Goal: Information Seeking & Learning: Learn about a topic

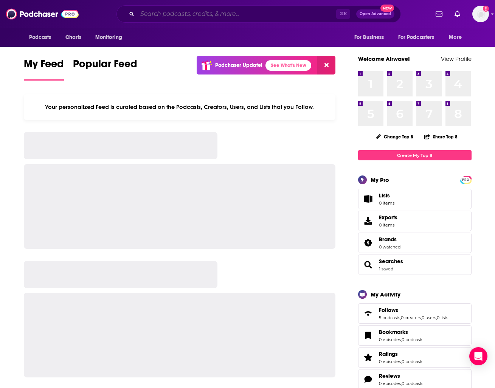
click at [213, 12] on input "Search podcasts, credits, & more..." at bounding box center [236, 14] width 199 height 12
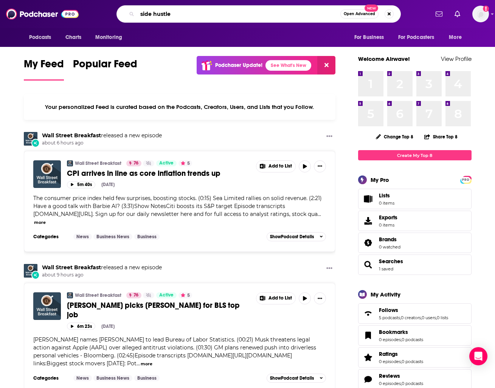
type input "side hustle"
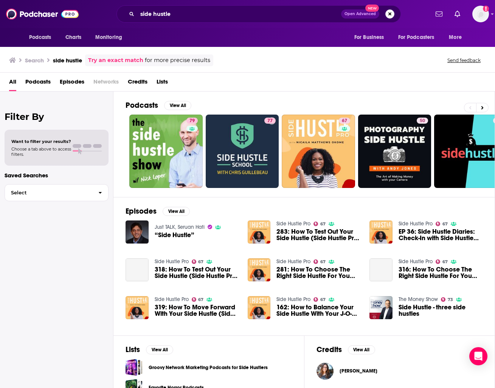
click at [197, 142] on div "79" at bounding box center [192, 151] width 13 height 67
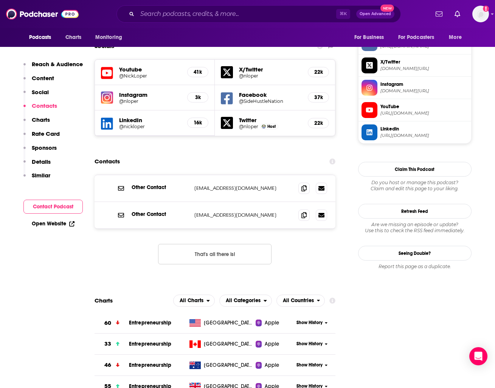
scroll to position [627, 0]
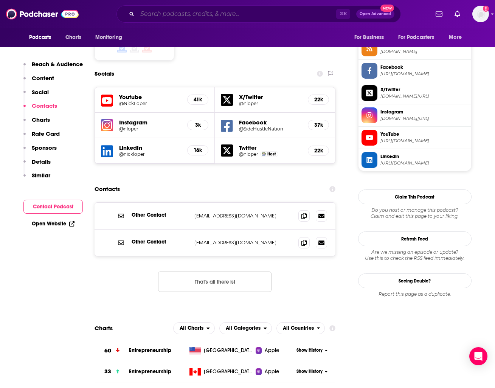
click at [190, 13] on input "Search podcasts, credits, & more..." at bounding box center [236, 14] width 199 height 12
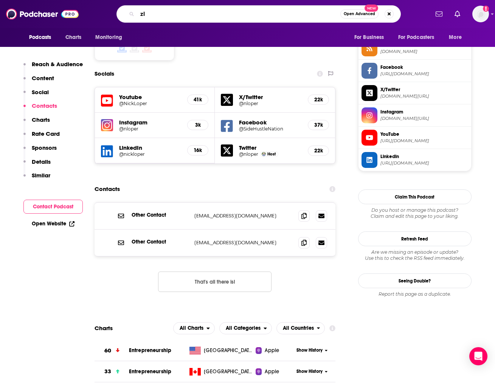
type input "z"
type input "[PERSON_NAME]"
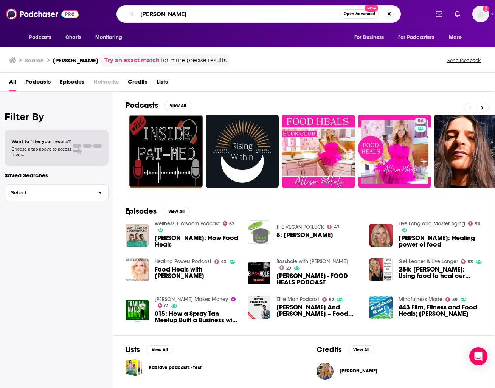
drag, startPoint x: 243, startPoint y: 13, endPoint x: 184, endPoint y: -3, distance: 61.1
click at [184, 0] on html "Podcasts Charts Monitoring Allison melody Open Advanced New For Business For Po…" at bounding box center [247, 194] width 495 height 388
type input "risk"
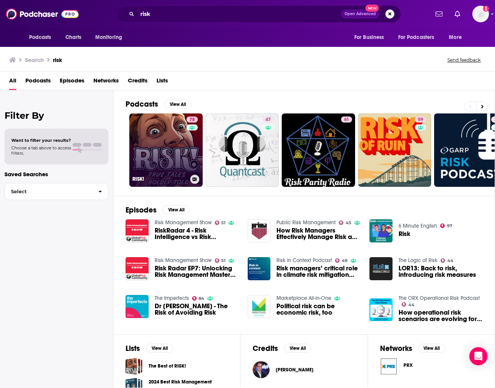
click at [189, 141] on div "78" at bounding box center [192, 145] width 13 height 58
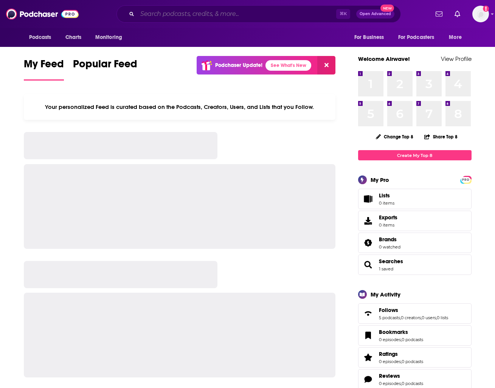
click at [229, 18] on input "Search podcasts, credits, & more..." at bounding box center [236, 14] width 199 height 12
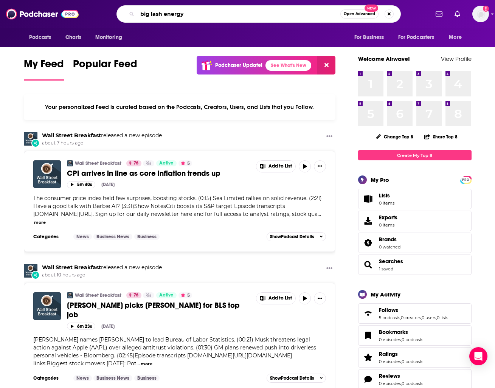
type input "big lash energy"
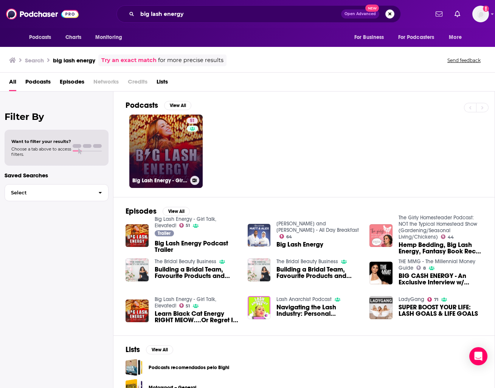
click at [184, 149] on link "51 Big Lash Energy - Girl Talk, Elevated!" at bounding box center [165, 151] width 73 height 73
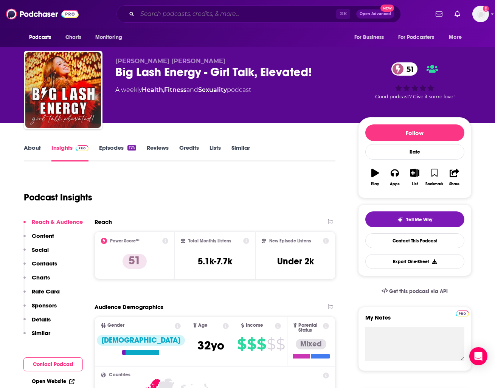
click at [168, 16] on input "Search podcasts, credits, & more..." at bounding box center [236, 14] width 199 height 12
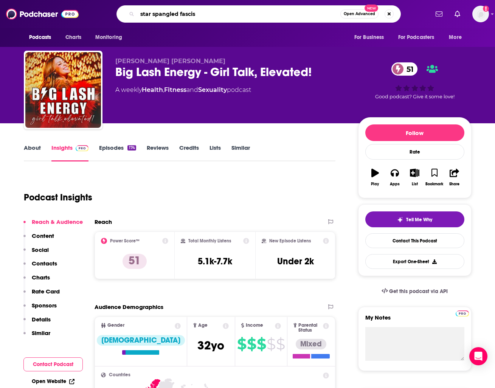
type input "star spangled fascism"
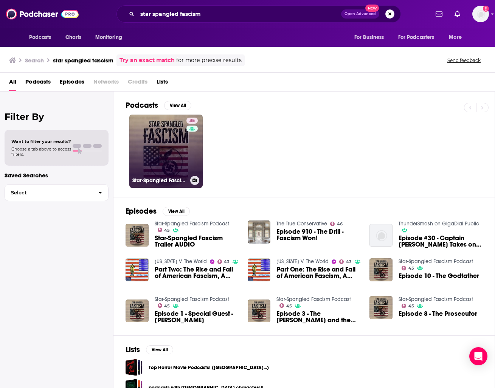
click at [183, 154] on link "45 Star-Spangled Fascism Podcast" at bounding box center [165, 151] width 73 height 73
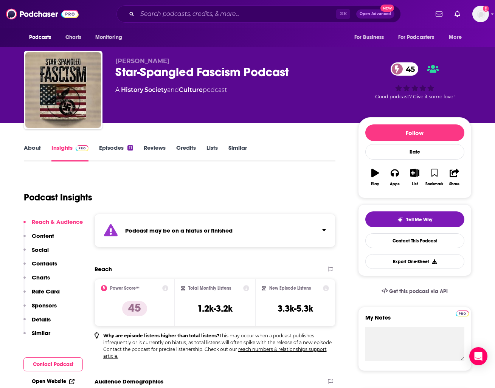
click at [313, 234] on div "Podcast may be on a hiatus or finished" at bounding box center [215, 231] width 241 height 34
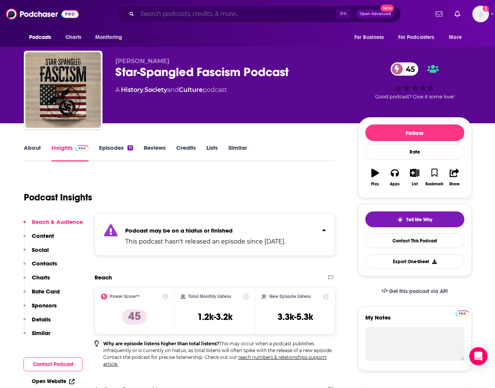
click at [236, 10] on input "Search podcasts, credits, & more..." at bounding box center [236, 14] width 199 height 12
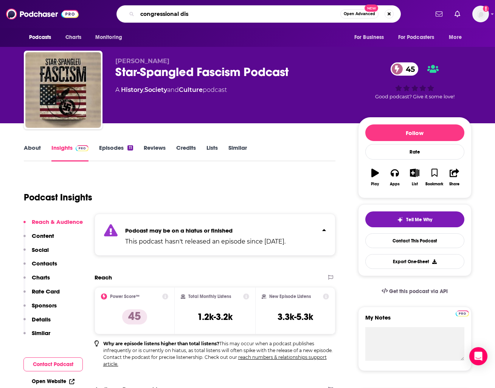
type input "congressional dish"
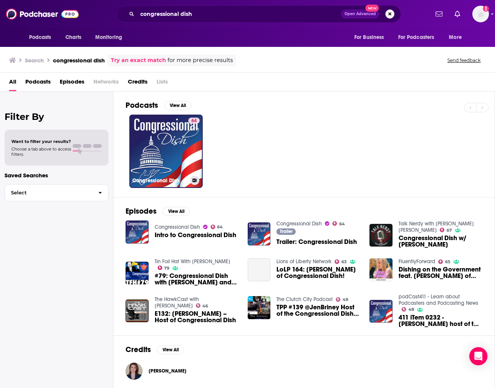
click at [183, 137] on link "64 Congressional Dish" at bounding box center [165, 151] width 73 height 73
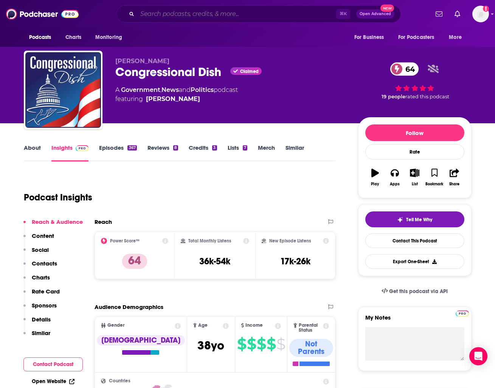
click at [210, 11] on input "Search podcasts, credits, & more..." at bounding box center [236, 14] width 199 height 12
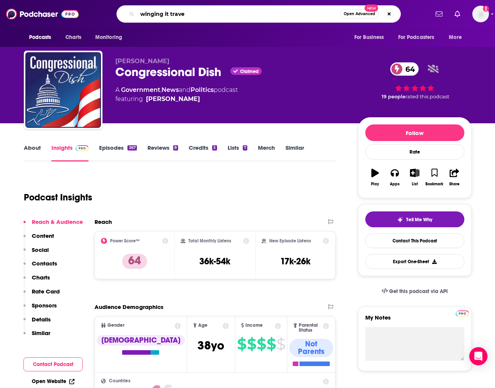
type input "winging it travel"
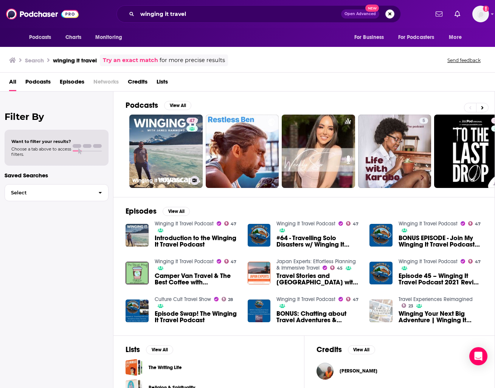
click at [183, 137] on link "47 Winging It Travel Podcast" at bounding box center [165, 151] width 73 height 73
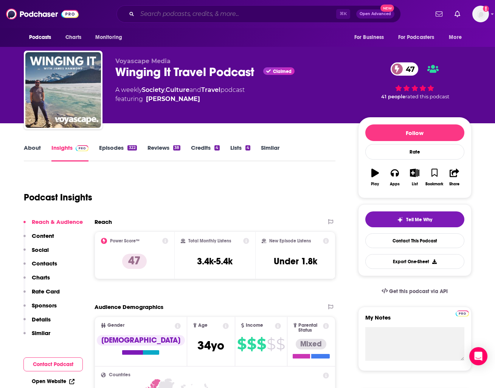
click at [274, 17] on input "Search podcasts, credits, & more..." at bounding box center [236, 14] width 199 height 12
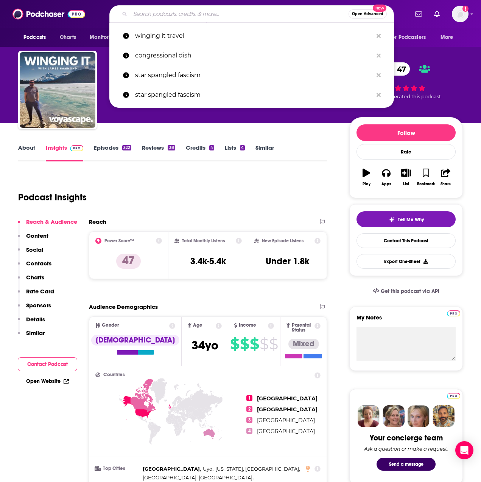
click at [242, 15] on input "Search podcasts, credits, & more..." at bounding box center [239, 14] width 218 height 12
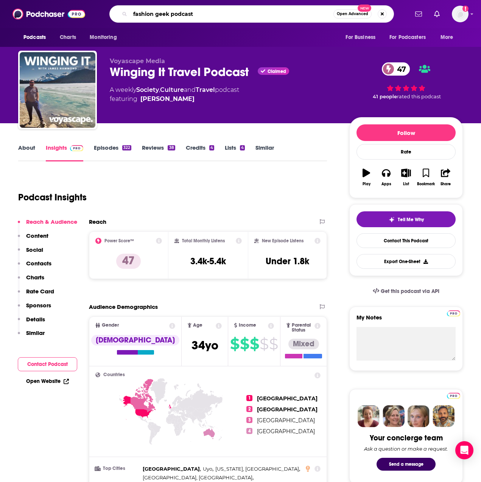
type input "fashion geek podcasts"
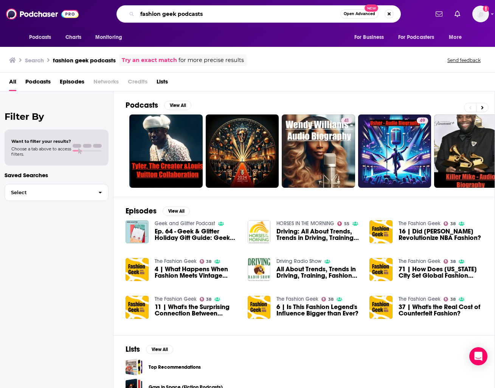
drag, startPoint x: 273, startPoint y: 15, endPoint x: 194, endPoint y: -11, distance: 82.9
click at [194, 0] on html "Podcasts Charts Monitoring fashion geek podcasts Open Advanced New For Business…" at bounding box center [247, 194] width 495 height 388
type input "wish I'd known then"
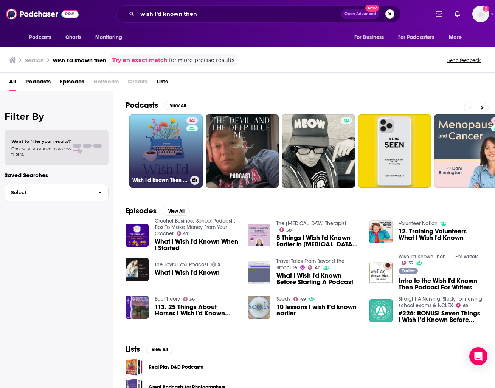
click at [172, 150] on link "52 Wish I'd Known Then . . . For Writers" at bounding box center [165, 151] width 73 height 73
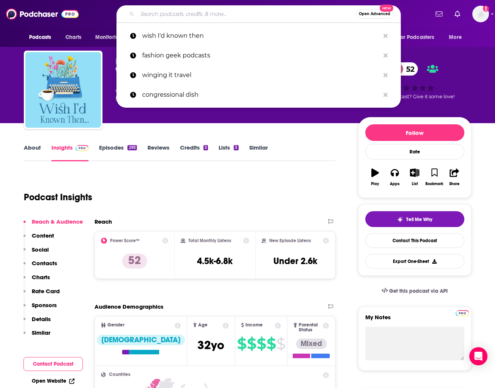
click at [171, 12] on input "Search podcasts, credits, & more..." at bounding box center [246, 14] width 218 height 12
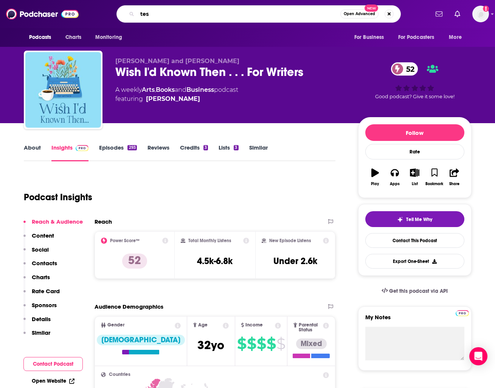
type input "test"
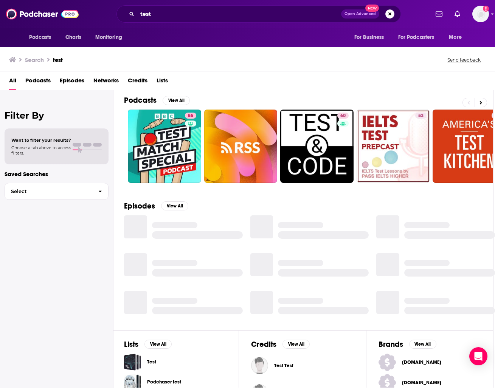
scroll to position [4, 0]
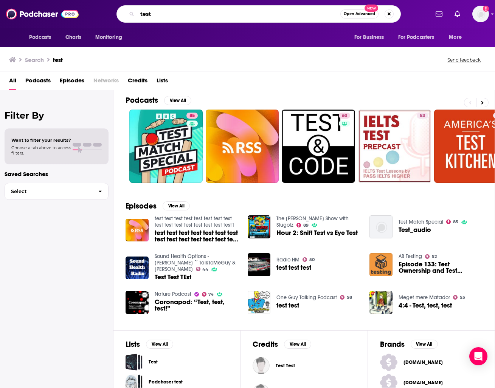
drag, startPoint x: 226, startPoint y: 13, endPoint x: 157, endPoint y: -9, distance: 72.6
click at [157, 0] on html "Podcasts Charts Monitoring test Open Advanced New For Business For Podcasters M…" at bounding box center [247, 194] width 495 height 388
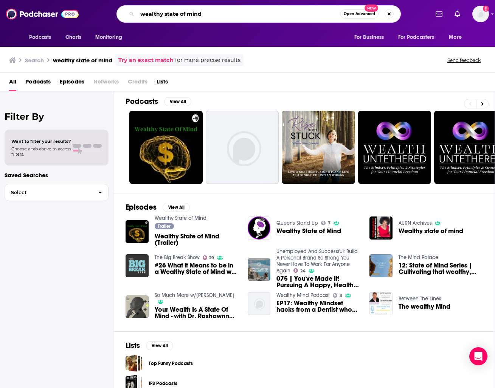
drag, startPoint x: 291, startPoint y: 13, endPoint x: 241, endPoint y: -1, distance: 52.7
click at [241, 0] on html "Podcasts Charts Monitoring wealthy state of mind Open Advanced New For Business…" at bounding box center [247, 194] width 495 height 388
type input "the [PERSON_NAME]"
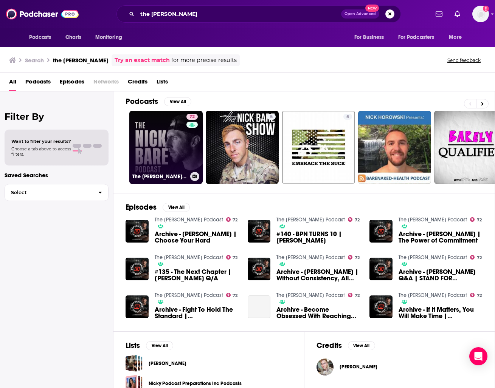
click at [182, 132] on link "72 The [PERSON_NAME] Podcast" at bounding box center [165, 147] width 73 height 73
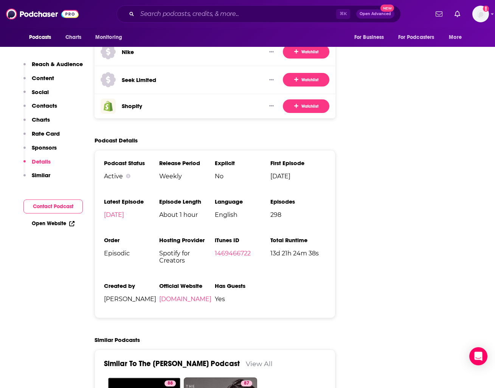
scroll to position [1075, 0]
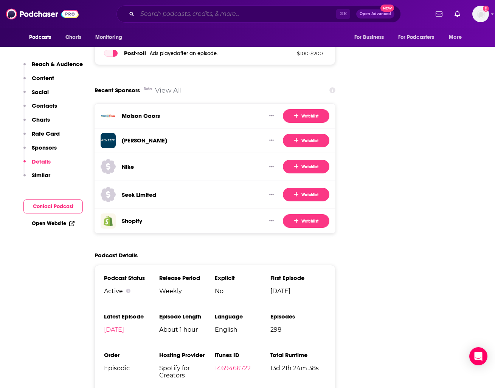
click at [282, 16] on input "Search podcasts, credits, & more..." at bounding box center [236, 14] width 199 height 12
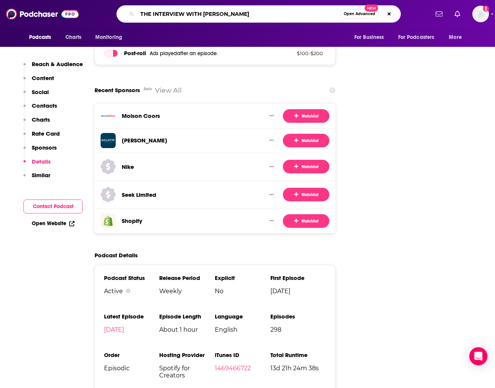
type input "THE INTERVIEW WITH [PERSON_NAME]"
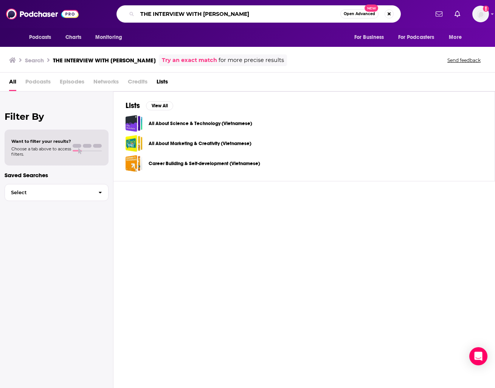
drag, startPoint x: 260, startPoint y: 15, endPoint x: 224, endPoint y: 12, distance: 36.4
click at [224, 12] on input "THE INTERVIEW WITH [PERSON_NAME]" at bounding box center [238, 14] width 203 height 12
type input "THE INTERVIEW WITH [PERSON_NAME]"
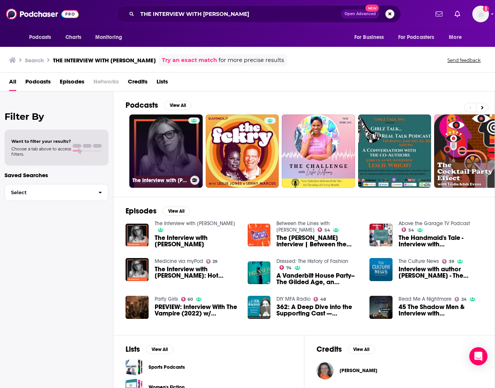
click at [166, 141] on link "The Interview with [PERSON_NAME]" at bounding box center [165, 151] width 73 height 73
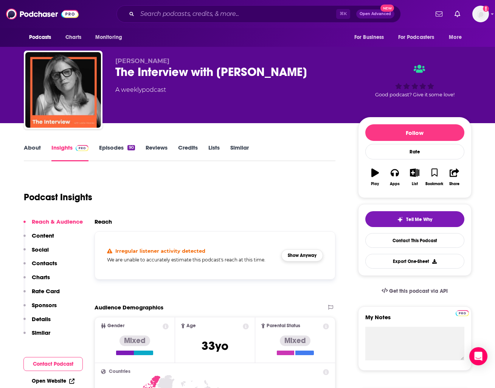
click at [302, 259] on button "Show Anyway" at bounding box center [302, 256] width 42 height 12
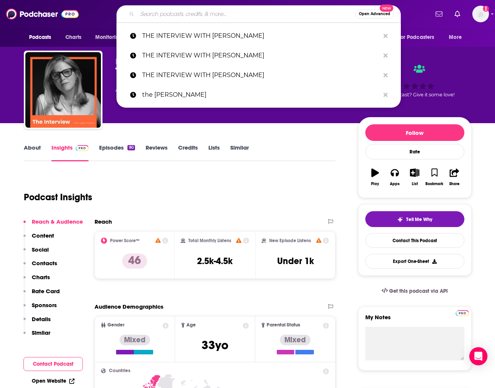
click at [290, 12] on input "Search podcasts, credits, & more..." at bounding box center [246, 14] width 218 height 12
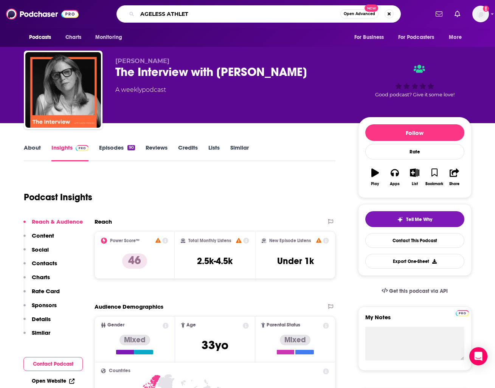
type input "AGELESS ATHLETE"
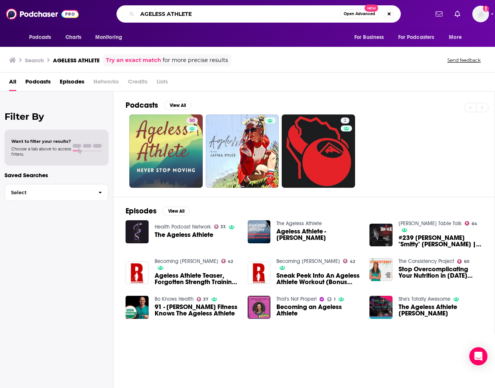
drag, startPoint x: 201, startPoint y: 16, endPoint x: 126, endPoint y: -6, distance: 78.0
click at [126, 0] on html "Podcasts Charts Monitoring AGELESS ATHLETE Open Advanced New For Business For P…" at bounding box center [247, 194] width 495 height 388
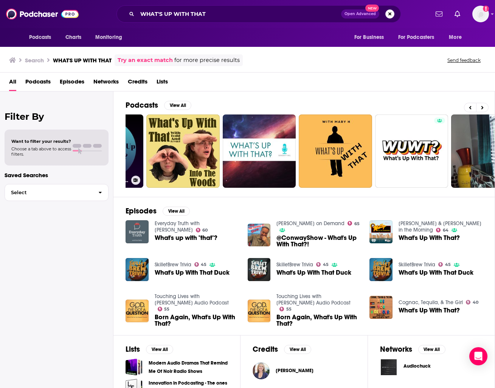
scroll to position [0, 137]
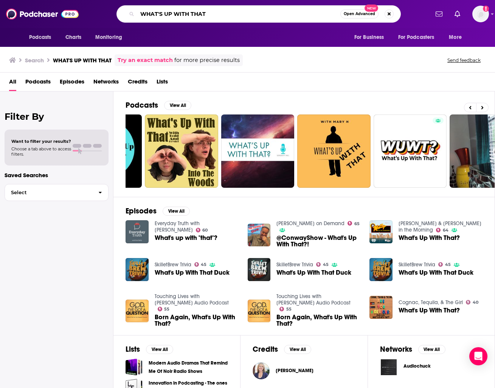
drag, startPoint x: 282, startPoint y: 14, endPoint x: 229, endPoint y: 0, distance: 55.1
click at [229, 0] on html "Podcasts Charts Monitoring WHAT'S UP WITH THAT Open Advanced New For Business F…" at bounding box center [247, 194] width 495 height 388
type input "80S TV [DEMOGRAPHIC_DATA]"
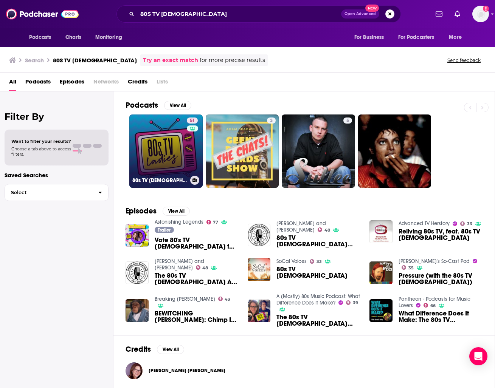
click at [187, 146] on div "51" at bounding box center [193, 147] width 13 height 58
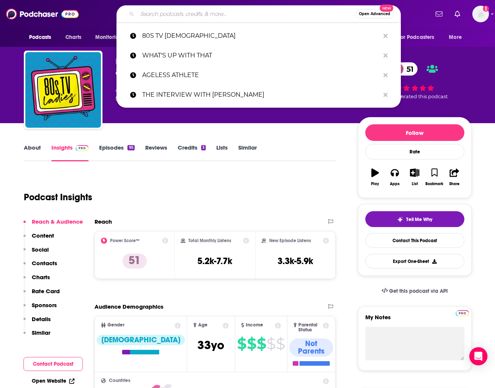
click at [211, 17] on input "Search podcasts, credits, & more..." at bounding box center [246, 14] width 218 height 12
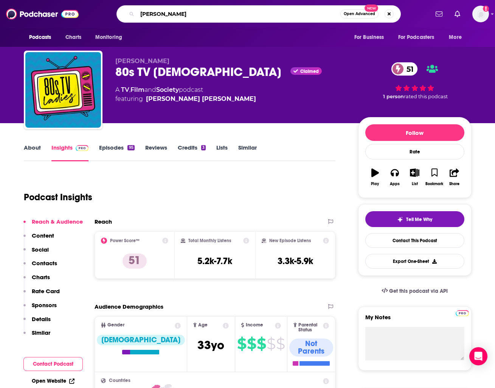
type input "[PERSON_NAME]"
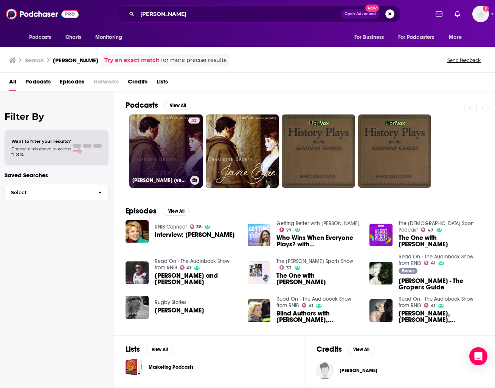
click at [177, 138] on link "42 [PERSON_NAME] (version 3 dramatic reading) by [PERSON_NAME] ([DATE] - [DATE])" at bounding box center [165, 151] width 73 height 73
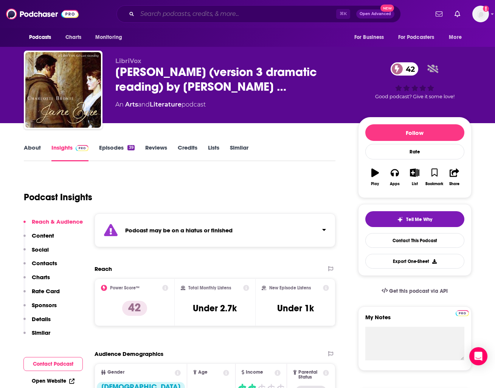
click at [241, 11] on input "Search podcasts, credits, & more..." at bounding box center [236, 14] width 199 height 12
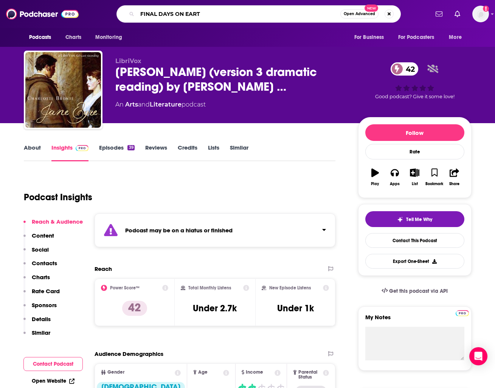
type input "FINAL DAYS ON EARTH"
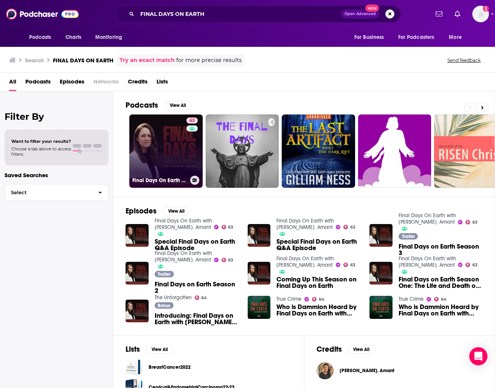
click at [143, 125] on link "63 Final Days On Earth with [PERSON_NAME]. Amant" at bounding box center [165, 151] width 73 height 73
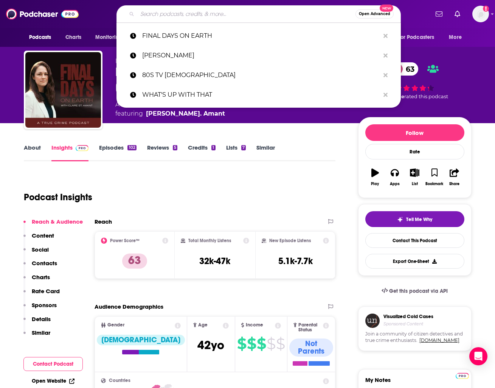
click at [229, 12] on input "Search podcasts, credits, & more..." at bounding box center [246, 14] width 218 height 12
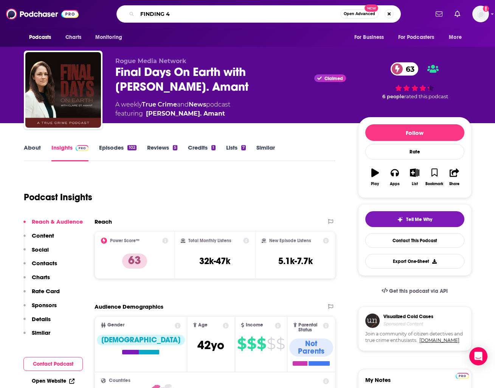
type input "FINDING 40"
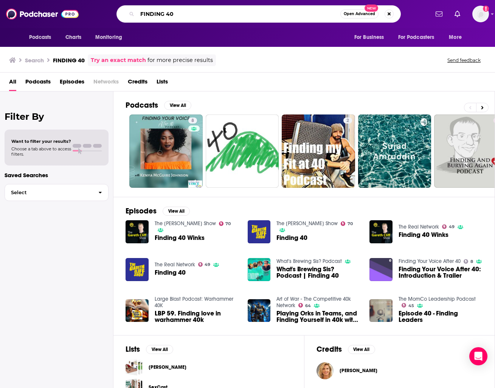
click at [205, 11] on input "FINDING 40" at bounding box center [238, 14] width 203 height 12
drag, startPoint x: 191, startPoint y: 17, endPoint x: 111, endPoint y: -9, distance: 83.3
click at [111, 0] on html "Podcasts Charts Monitoring FINDING 40 Open Advanced New For Business For Podcas…" at bounding box center [247, 194] width 495 height 388
type input "BEYOND ORDINARY"
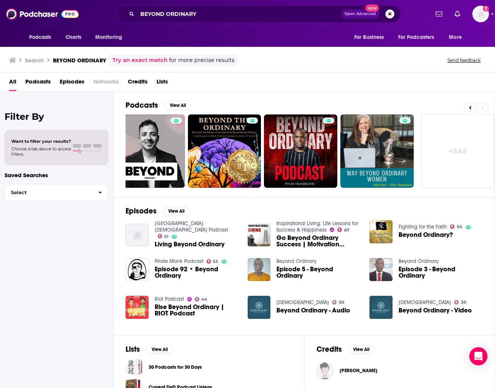
scroll to position [0, 322]
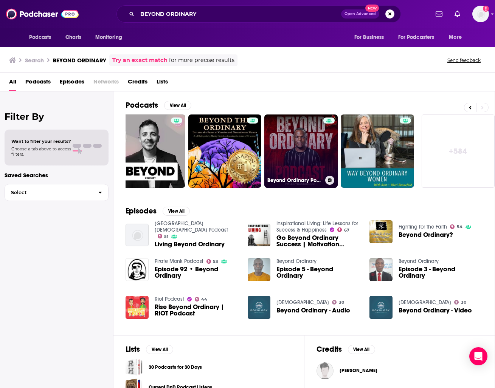
click at [278, 160] on link "Beyond Ordinary Podcast" at bounding box center [300, 151] width 73 height 73
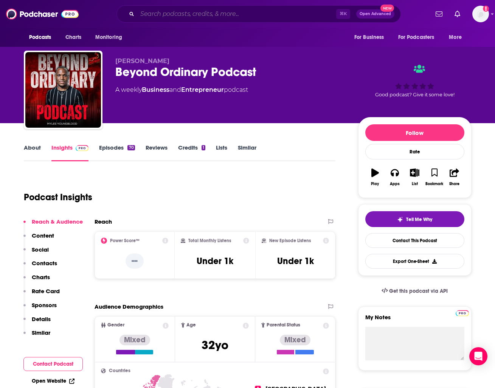
click at [202, 12] on input "Search podcasts, credits, & more..." at bounding box center [236, 14] width 199 height 12
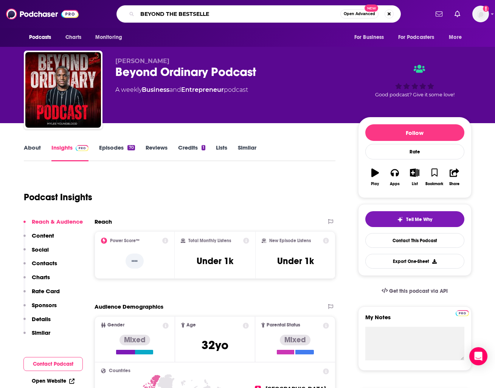
type input "BEYOND THE BESTSELLER"
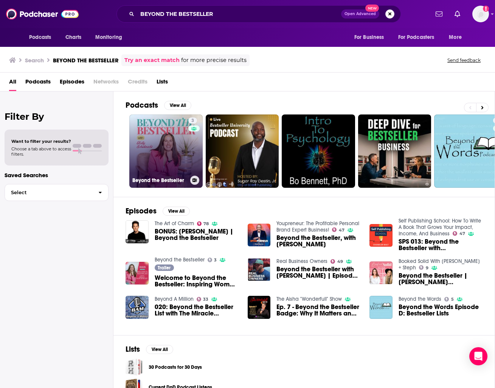
click at [178, 146] on link "3 Beyond the Bestseller" at bounding box center [165, 151] width 73 height 73
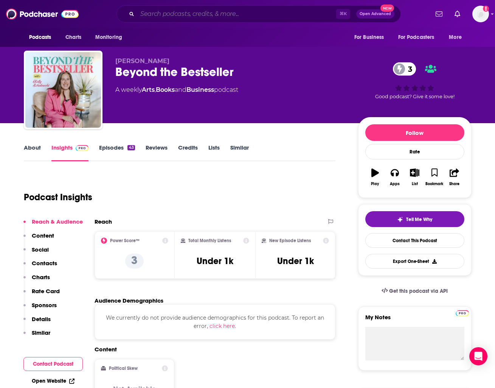
click at [181, 14] on input "Search podcasts, credits, & more..." at bounding box center [236, 14] width 199 height 12
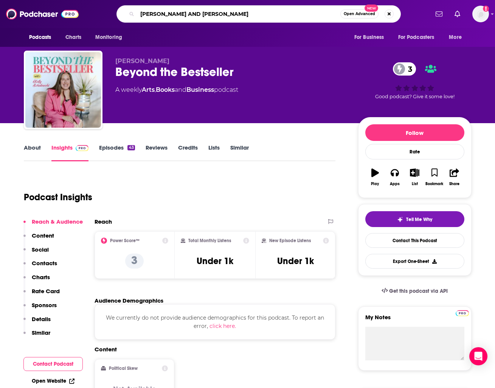
type input "[PERSON_NAME] AND [PERSON_NAME]"
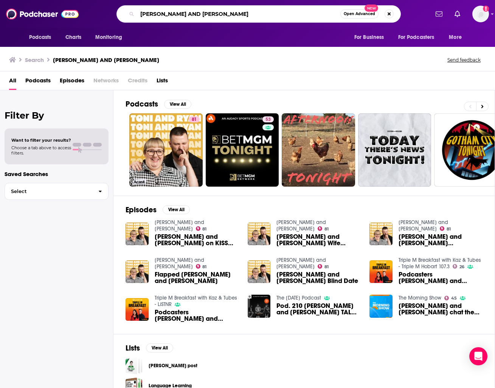
drag, startPoint x: 190, startPoint y: 14, endPoint x: 100, endPoint y: -3, distance: 91.7
click at [100, 0] on html "Podcasts Charts Monitoring [PERSON_NAME] AND [PERSON_NAME] Open Advanced New Fo…" at bounding box center [247, 194] width 495 height 388
type input "DAUGHTERED"
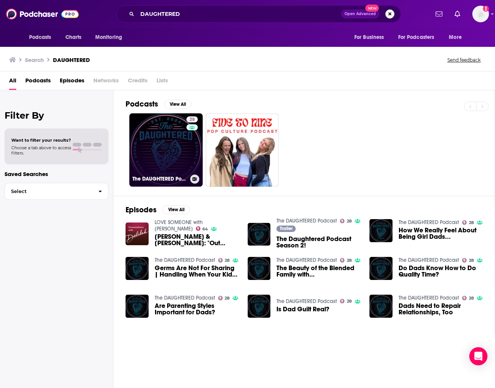
click at [174, 143] on link "28 The DAUGHTERED Podcast" at bounding box center [165, 149] width 73 height 73
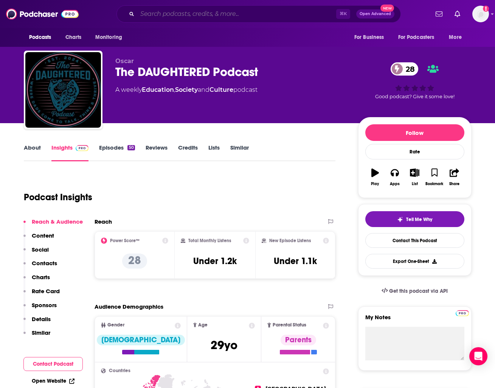
click at [262, 16] on input "Search podcasts, credits, & more..." at bounding box center [236, 14] width 199 height 12
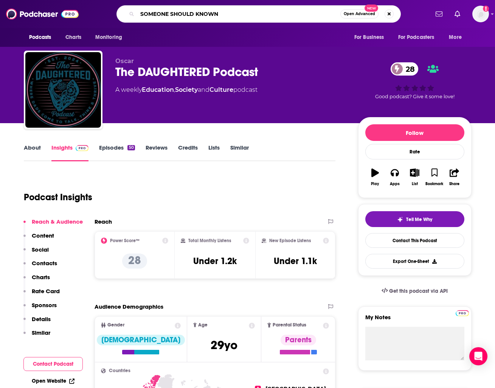
type input "SOMEONE SHOULD KNOW"
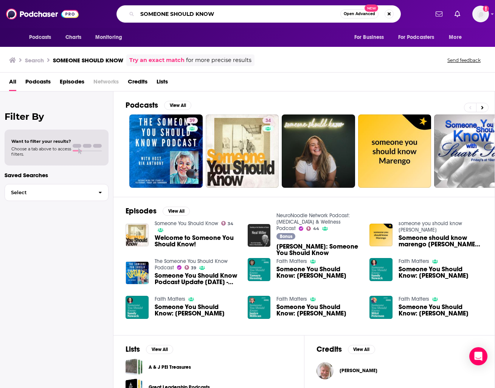
drag, startPoint x: 219, startPoint y: 14, endPoint x: 148, endPoint y: 5, distance: 71.2
click at [148, 5] on div "SOMEONE SHOULD KNOW Open Advanced New" at bounding box center [258, 13] width 284 height 17
type input "CURATED QUESTIONS"
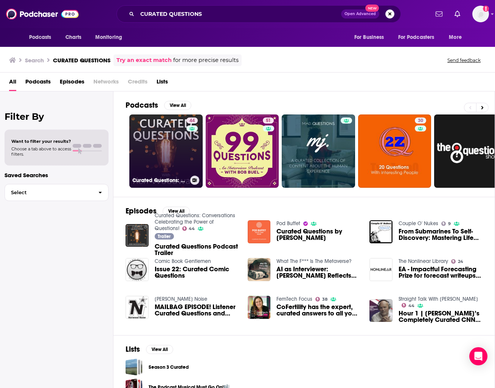
click at [148, 142] on link "44 Curated Questions: Conversations Celebrating the Power of Questions!" at bounding box center [165, 151] width 73 height 73
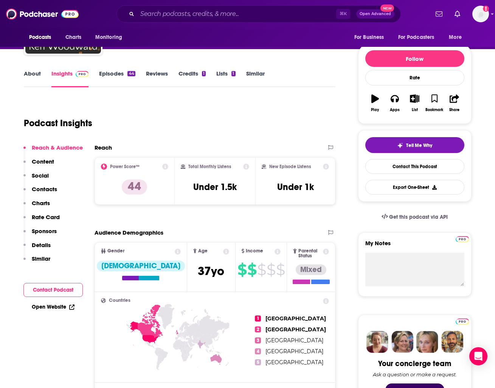
scroll to position [75, 0]
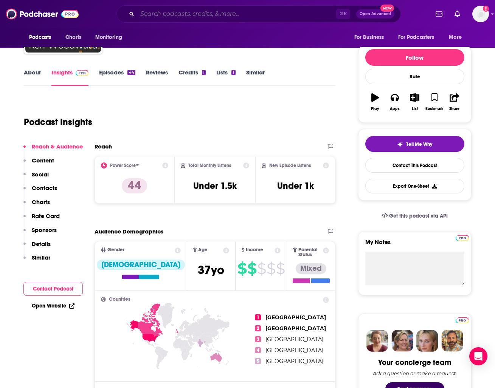
click at [244, 16] on input "Search podcasts, credits, & more..." at bounding box center [236, 14] width 199 height 12
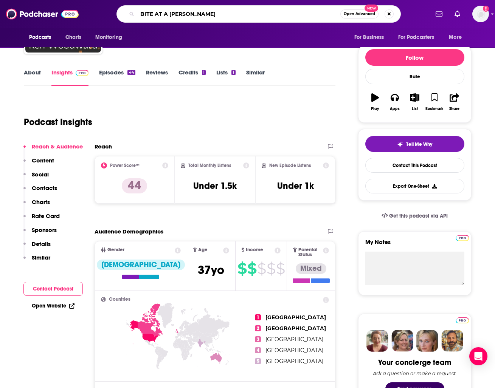
type input "BITE AT A TIME"
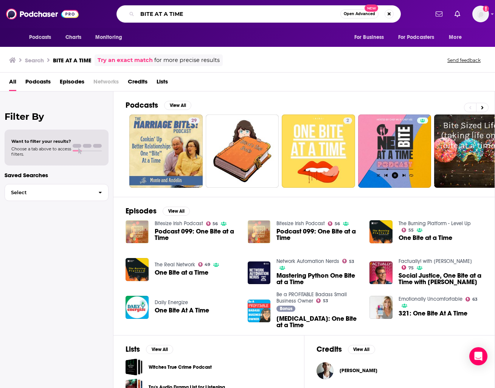
drag, startPoint x: 187, startPoint y: 16, endPoint x: 135, endPoint y: 9, distance: 52.9
click at [135, 9] on div "BITE AT A TIME Open Advanced New" at bounding box center [258, 13] width 284 height 17
type input "TWO CHICKS TALKIN FLICKS"
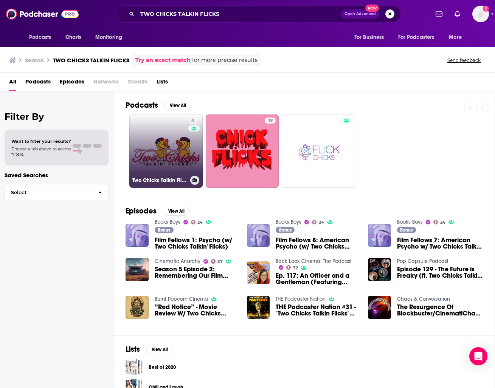
click at [176, 140] on link "4 Two Chicks Talkin Flicks Podcast" at bounding box center [165, 151] width 73 height 73
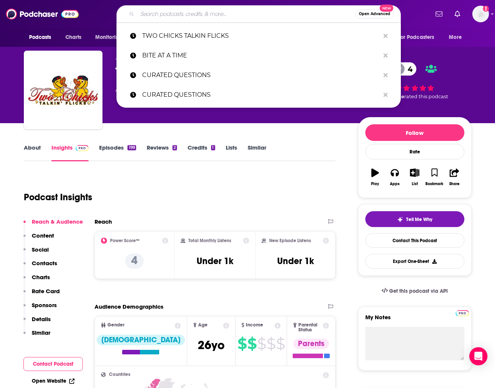
click at [253, 8] on input "Search podcasts, credits, & more..." at bounding box center [246, 14] width 218 height 12
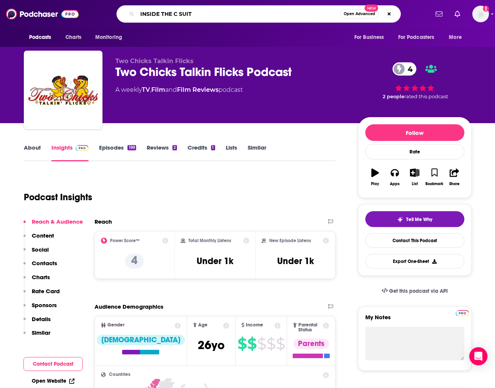
type input "INSIDE THE C SUITE"
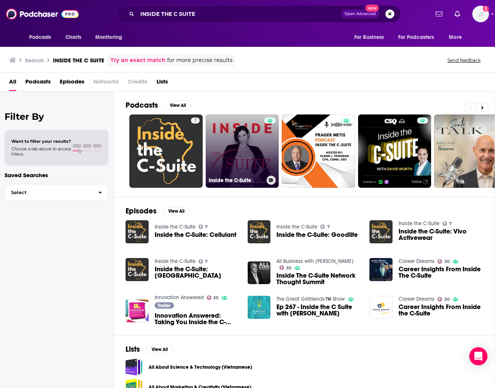
click at [236, 142] on link "Inside the C-Suite" at bounding box center [242, 151] width 73 height 73
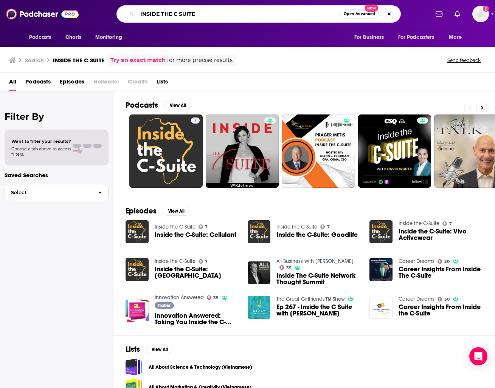
drag, startPoint x: 205, startPoint y: 18, endPoint x: 139, endPoint y: 2, distance: 68.6
click at [139, 2] on div "Podcasts Charts Monitoring INSIDE THE C SUITE Open Advanced New For Business Fo…" at bounding box center [247, 14] width 495 height 28
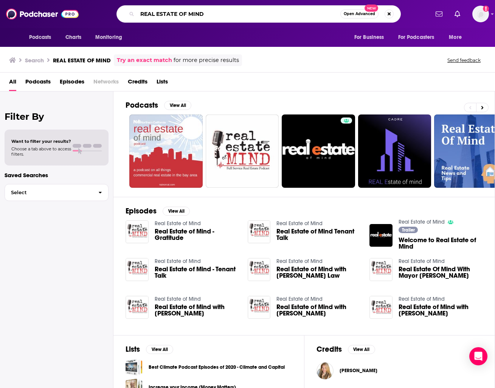
click at [207, 14] on input "REAL ESTATE OF MIND" at bounding box center [238, 14] width 203 height 12
drag, startPoint x: 207, startPoint y: 14, endPoint x: 115, endPoint y: -3, distance: 93.8
click at [115, 0] on html "Podcasts Charts Monitoring REAL ESTATE OF MIND Open Advanced New For Business F…" at bounding box center [247, 194] width 495 height 388
type input "THE WAYFINDER SHOW"
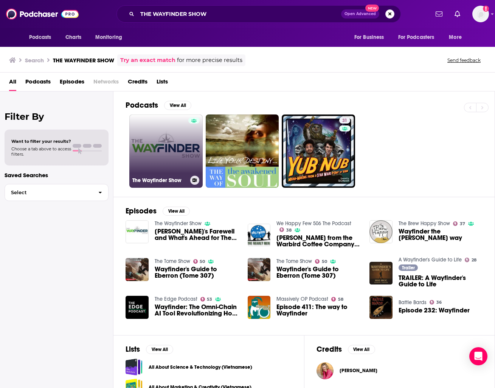
click at [165, 143] on link "The Wayfinder Show" at bounding box center [165, 151] width 73 height 73
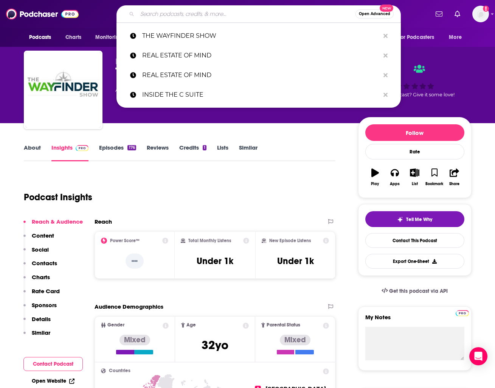
click at [231, 16] on input "Search podcasts, credits, & more..." at bounding box center [246, 14] width 218 height 12
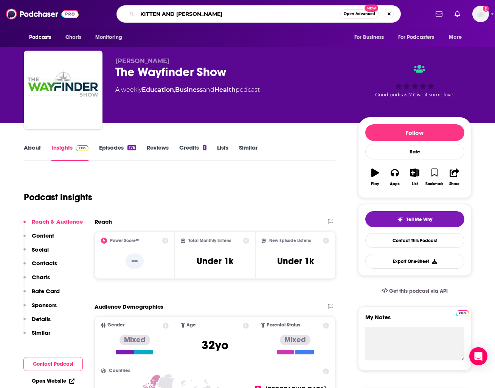
type input "KITTEN AND CLUCKY"
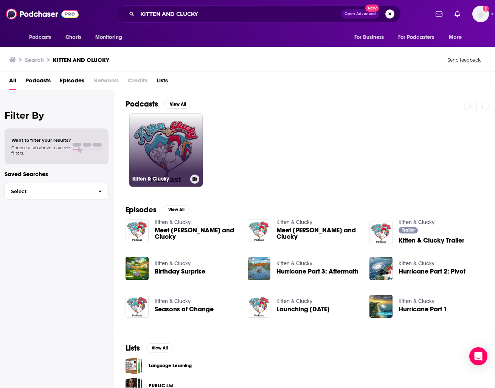
click at [185, 133] on link "Kitten & Clucky" at bounding box center [165, 149] width 73 height 73
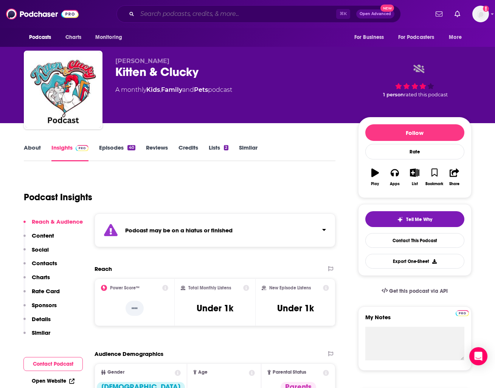
click at [225, 18] on input "Search podcasts, credits, & more..." at bounding box center [236, 14] width 199 height 12
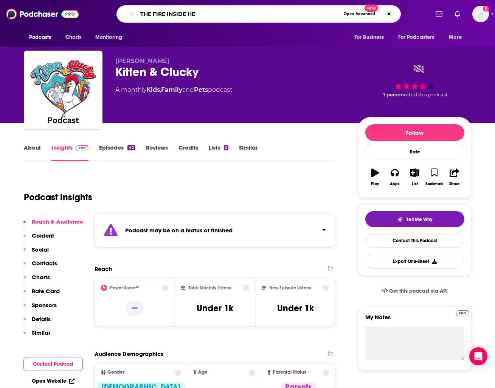
type input "THE FIRE INSIDE HER"
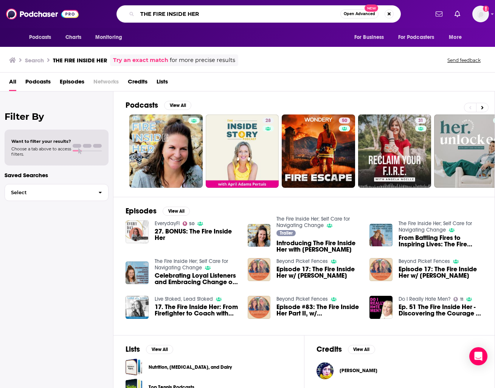
drag, startPoint x: 260, startPoint y: 14, endPoint x: 173, endPoint y: -9, distance: 89.7
click at [173, 0] on html "Podcasts Charts Monitoring THE FIRE INSIDE HER Open Advanced New For Business F…" at bounding box center [247, 194] width 495 height 388
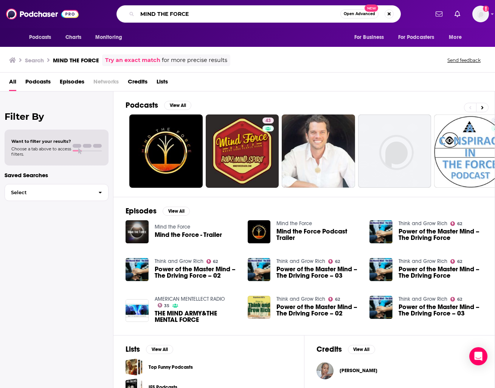
drag, startPoint x: 195, startPoint y: 17, endPoint x: 118, endPoint y: -2, distance: 79.6
click at [118, 0] on html "Podcasts Charts Monitoring MIND THE FORCE Open Advanced New For Business For Po…" at bounding box center [247, 194] width 495 height 388
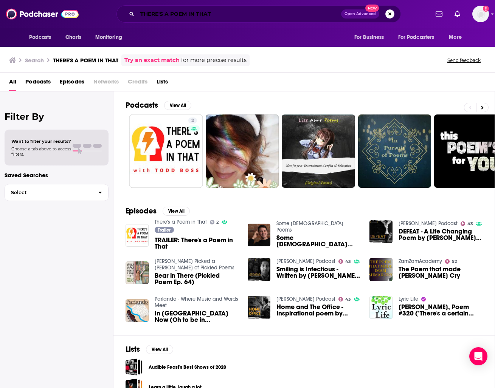
click at [221, 13] on input "THERE'S A POEM IN THAT" at bounding box center [239, 14] width 204 height 12
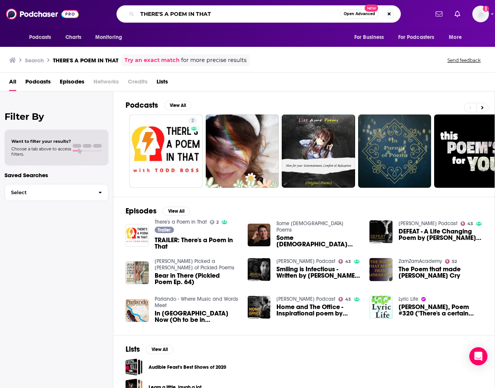
drag, startPoint x: 221, startPoint y: 13, endPoint x: 148, endPoint y: -9, distance: 76.6
click at [148, 0] on html "Podcasts Charts Monitoring THERE'S A POEM IN THAT Open Advanced New For Busines…" at bounding box center [247, 194] width 495 height 388
type input "T"
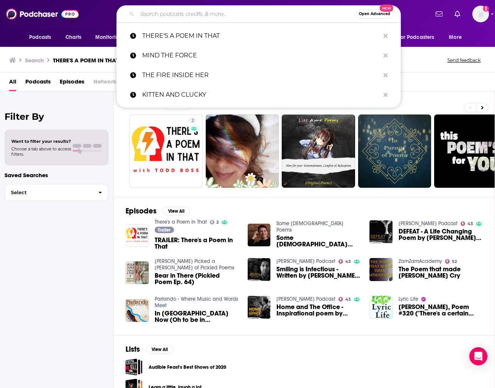
click at [258, 15] on input "Search podcasts, credits, & more..." at bounding box center [246, 14] width 218 height 12
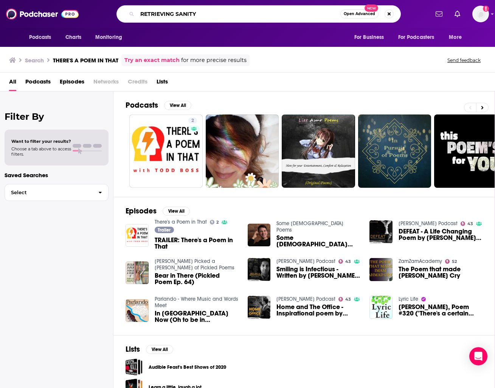
type input "RETRIEVING SANITY"
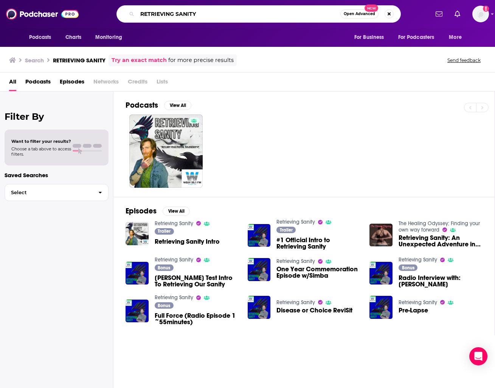
drag, startPoint x: 248, startPoint y: 11, endPoint x: 166, endPoint y: -2, distance: 82.7
click at [166, 0] on html "Podcasts Charts Monitoring RETRIEVING SANITY Open Advanced New For Business For…" at bounding box center [247, 194] width 495 height 388
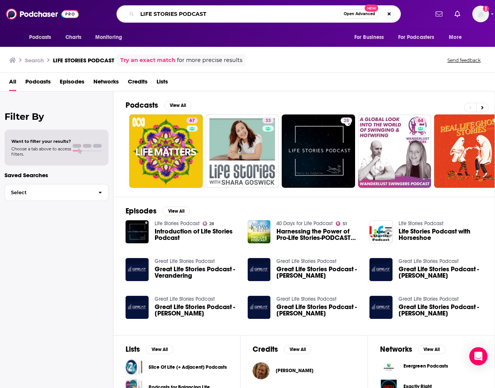
drag, startPoint x: 288, startPoint y: 12, endPoint x: 216, endPoint y: -6, distance: 74.8
click at [216, 0] on html "Podcasts Charts Monitoring LIFE STORIES PODCAST Open Advanced New For Business …" at bounding box center [247, 194] width 495 height 388
type input "I CAN'T SLEEP"
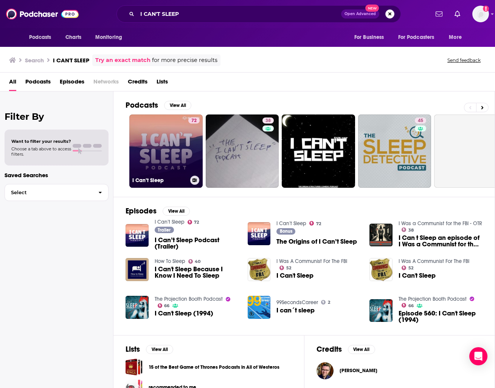
click at [176, 158] on link "72 I Can’t Sleep" at bounding box center [165, 151] width 73 height 73
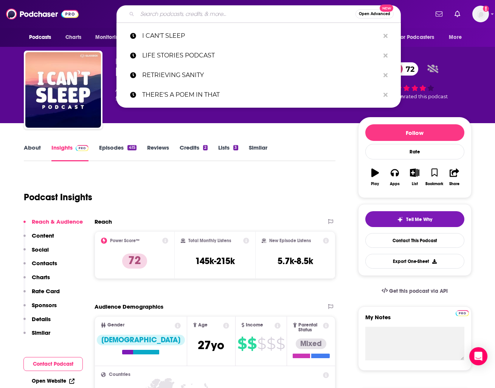
click at [294, 16] on input "Search podcasts, credits, & more..." at bounding box center [246, 14] width 218 height 12
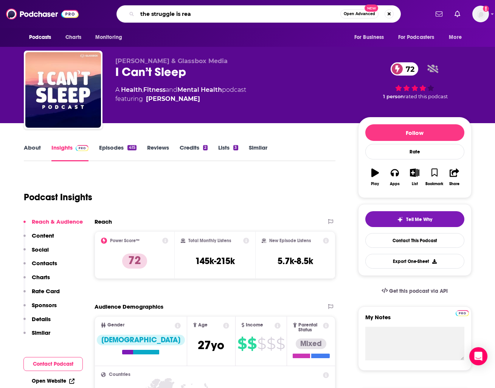
type input "the struggle is real"
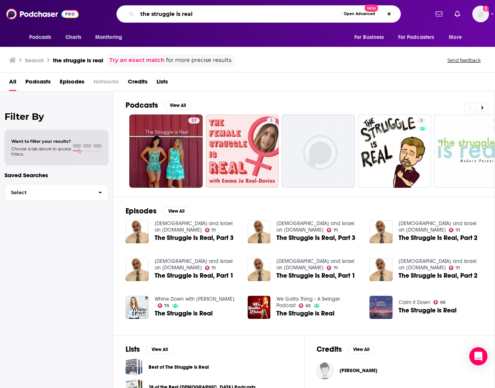
drag, startPoint x: 202, startPoint y: 16, endPoint x: 135, endPoint y: 3, distance: 68.5
click at [135, 3] on div "Podcasts Charts Monitoring the struggle is real Open Advanced New For Business …" at bounding box center [247, 14] width 495 height 28
type input "s"
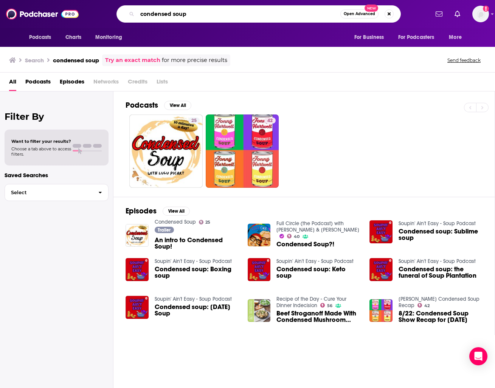
drag, startPoint x: 209, startPoint y: 13, endPoint x: 147, endPoint y: -6, distance: 64.5
click at [147, 0] on html "Podcasts Charts Monitoring condensed soup Open Advanced New For Business For Po…" at bounding box center [247, 194] width 495 height 388
type input "nerd journey"
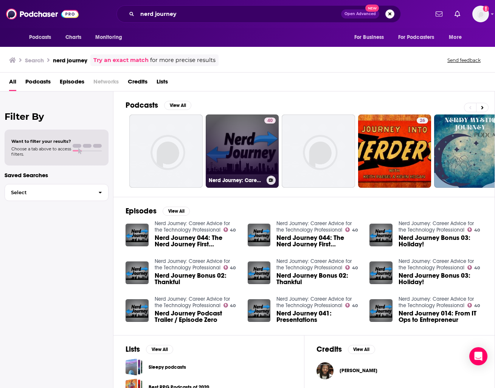
click at [272, 130] on div "40" at bounding box center [269, 147] width 11 height 58
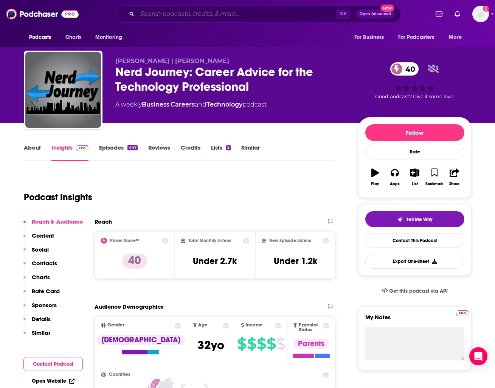
click at [239, 18] on input "Search podcasts, credits, & more..." at bounding box center [236, 14] width 199 height 12
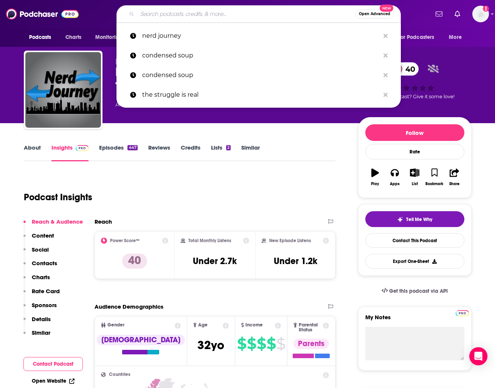
click at [239, 18] on input "Search podcasts, credits, & more..." at bounding box center [246, 14] width 218 height 12
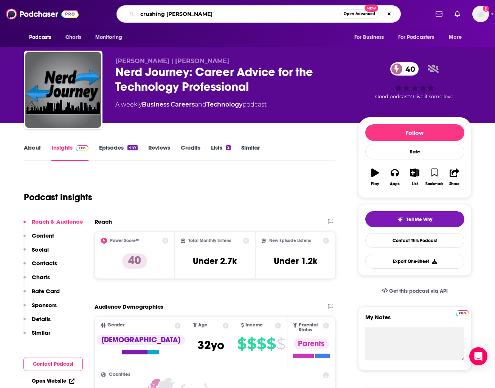
type input "crushing chaos"
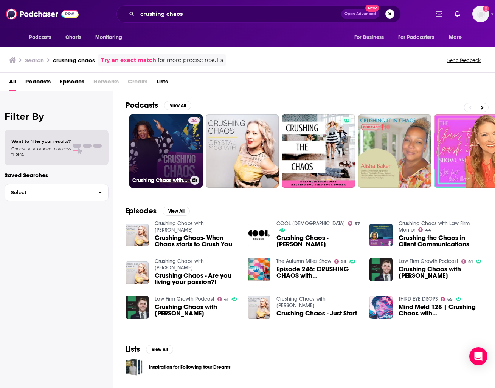
click at [183, 152] on link "44 Crushing Chaos with Law Firm Mentor" at bounding box center [165, 151] width 73 height 73
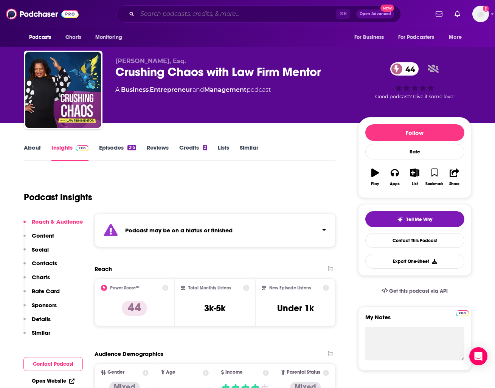
click at [248, 14] on input "Search podcasts, credits, & more..." at bounding box center [236, 14] width 199 height 12
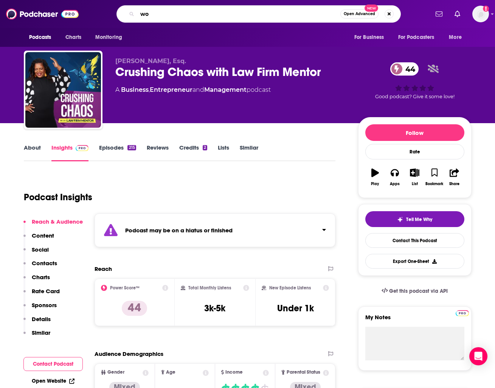
type input "w"
type input "WRKDEFINED"
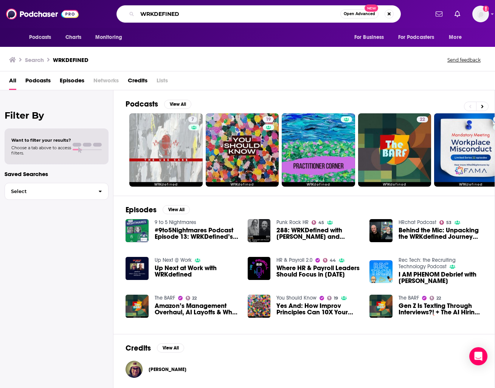
drag, startPoint x: 206, startPoint y: 12, endPoint x: 127, endPoint y: -6, distance: 81.6
click at [127, 0] on html "Podcasts Charts Monitoring WRKDEFINED Open Advanced New For Business For Podcas…" at bounding box center [247, 194] width 495 height 388
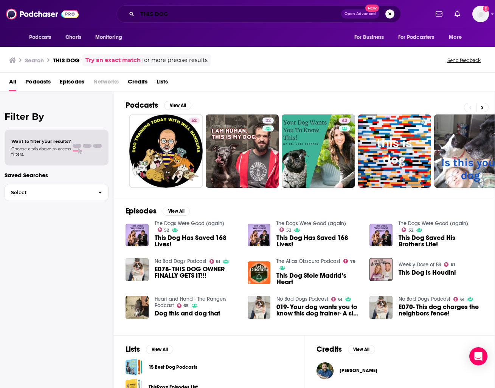
click at [257, 20] on input "THIS DOG" at bounding box center [239, 14] width 204 height 12
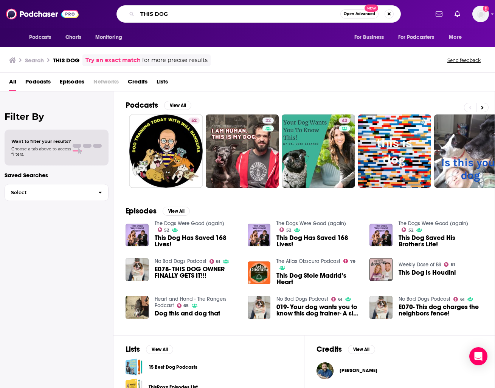
drag, startPoint x: 257, startPoint y: 20, endPoint x: 195, endPoint y: 4, distance: 63.9
click at [195, 4] on div "Podcasts Charts Monitoring THIS DOG Open Advanced New For Business For Podcaste…" at bounding box center [247, 14] width 495 height 28
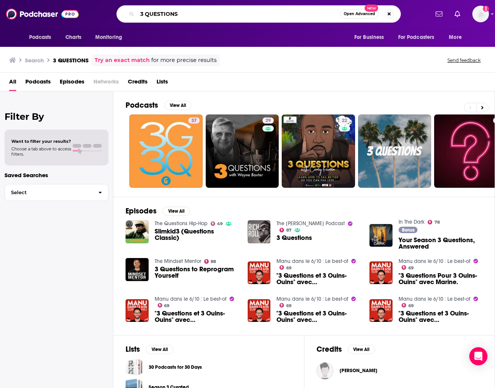
drag, startPoint x: 199, startPoint y: 15, endPoint x: 149, endPoint y: 1, distance: 51.6
click at [149, 1] on div "Podcasts Charts Monitoring 3 QUESTIONS Open Advanced New For Business For Podca…" at bounding box center [247, 14] width 495 height 28
type input "SALAD WITH A SIDE OF FRIES"
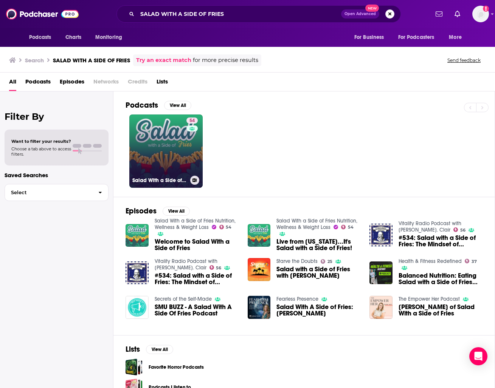
click at [158, 123] on link "54 Salad With a Side of Fries Nutrition, Wellness & Weight Loss" at bounding box center [165, 151] width 73 height 73
